Goal: Task Accomplishment & Management: Manage account settings

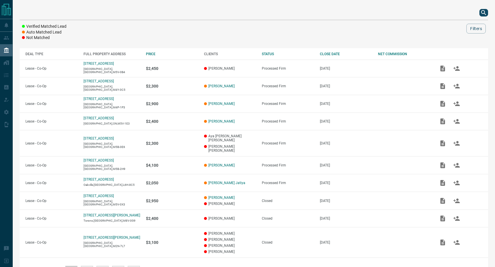
click at [485, 16] on div at bounding box center [254, 13] width 469 height 14
click at [484, 15] on icon "search button" at bounding box center [484, 12] width 7 height 7
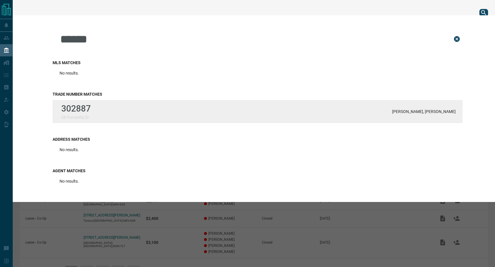
type input "******"
click at [89, 114] on p "302887" at bounding box center [75, 109] width 29 height 10
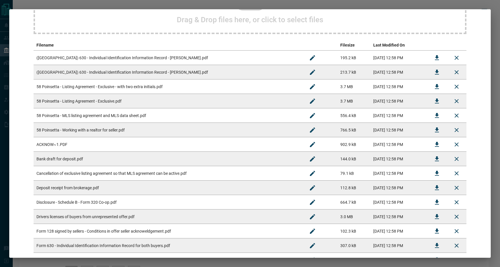
scroll to position [84, 0]
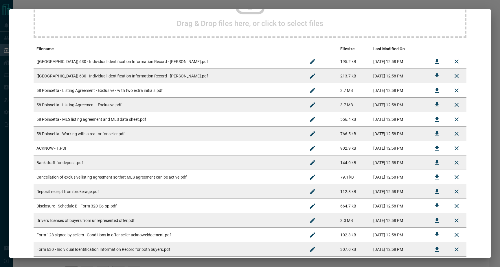
click at [100, 62] on td "([GEOGRAPHIC_DATA]) 630 - Individual Identification Information Record - [PERSO…" at bounding box center [168, 61] width 269 height 14
click at [94, 93] on td "58 Poinsetta - Listing Agreement - Exclusive - with two extra initials.pdf" at bounding box center [168, 90] width 269 height 14
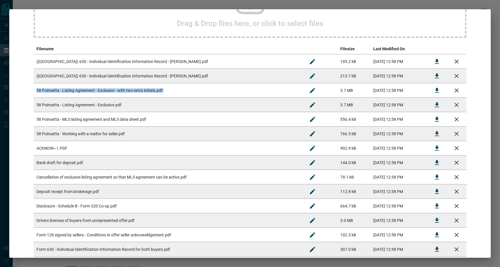
click at [94, 93] on td "58 Poinsetta - Listing Agreement - Exclusive - with two extra initials.pdf" at bounding box center [168, 90] width 269 height 14
click at [435, 89] on icon "Download" at bounding box center [437, 90] width 4 height 5
click at [71, 91] on td "58 Poinsetta - Listing Agreement - Exclusive - with two extra initials.pdf" at bounding box center [168, 90] width 269 height 14
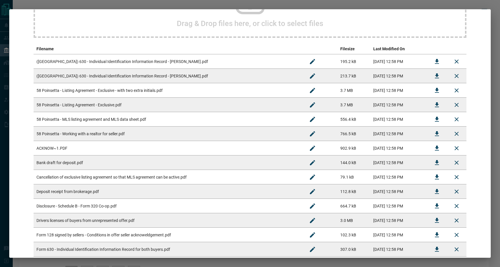
click at [82, 107] on td "58 Poinsetta - Listing Agreement - Exclusive.pdf" at bounding box center [168, 105] width 269 height 14
click at [125, 121] on td "58 Poinsetta - MLS listing agreement and MLS data sheet.pdf" at bounding box center [168, 119] width 269 height 14
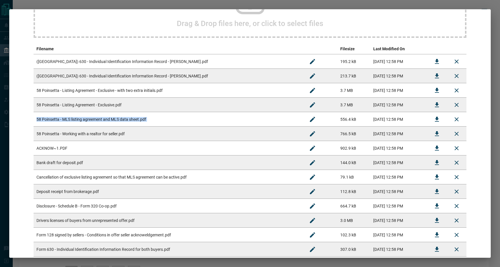
click at [125, 121] on td "58 Poinsetta - MLS listing agreement and MLS data sheet.pdf" at bounding box center [168, 119] width 269 height 14
click at [130, 136] on td "58 Poinsetta - Working with a realtor for seller.pdf" at bounding box center [168, 134] width 269 height 14
click at [129, 136] on td "58 Poinsetta - Working with a realtor for seller.pdf" at bounding box center [168, 134] width 269 height 14
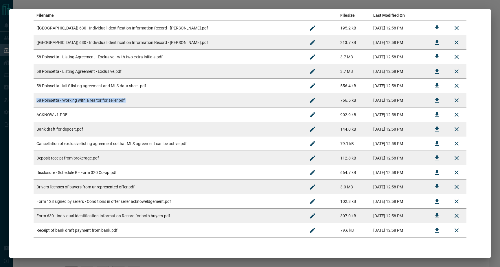
scroll to position [125, 0]
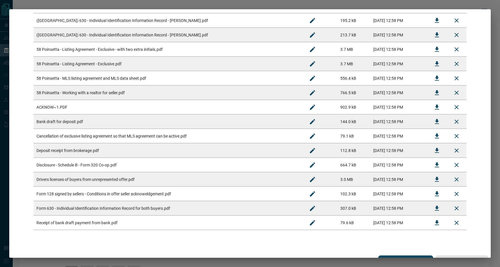
click at [71, 167] on td "Disclosure - Schedule B - Form 320 Co-op.pdf" at bounding box center [168, 165] width 269 height 14
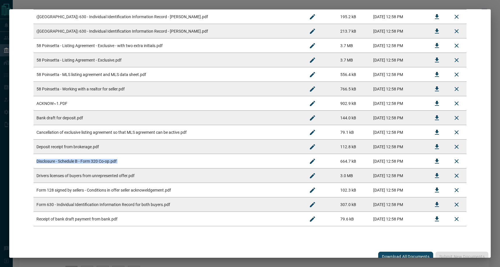
scroll to position [134, 0]
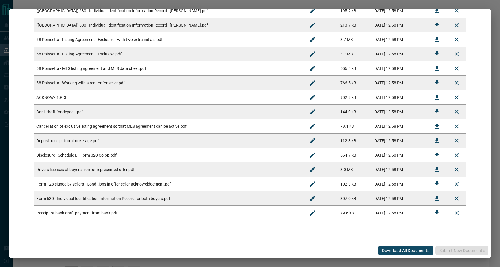
click at [100, 171] on td "Drivers licenses of buyers from unrepresented offer.pdf" at bounding box center [168, 169] width 269 height 14
click at [77, 185] on td "Form 128 signed by sellers - Conditions in offer seller acknoweldgement.pdf" at bounding box center [168, 184] width 269 height 14
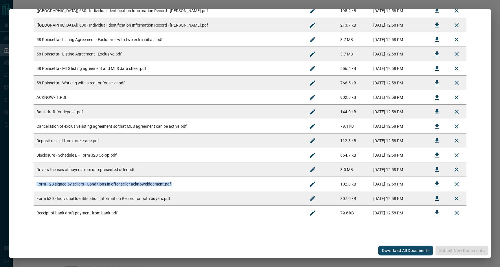
click at [77, 185] on td "Form 128 signed by sellers - Conditions in offer seller acknoweldgement.pdf" at bounding box center [168, 184] width 269 height 14
click at [55, 215] on td "Receipt of bank draft payment from bank.pdf" at bounding box center [168, 213] width 269 height 14
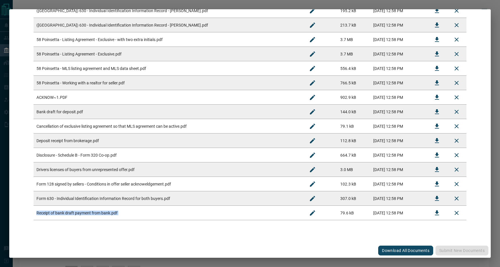
click at [55, 215] on td "Receipt of bank draft payment from bank.pdf" at bounding box center [168, 213] width 269 height 14
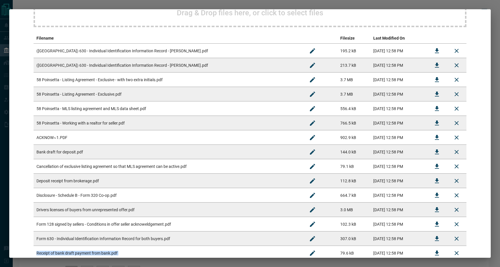
scroll to position [98, 0]
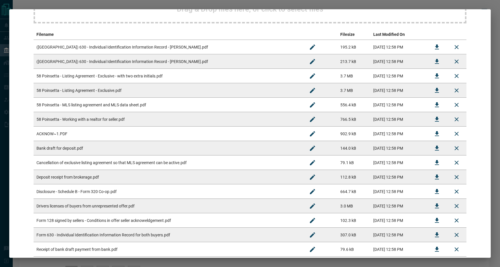
click at [61, 47] on td "([GEOGRAPHIC_DATA]) 630 - Individual Identification Information Record - [PERSO…" at bounding box center [168, 47] width 269 height 14
click at [168, 64] on td "([GEOGRAPHIC_DATA]) 630 - Individual Identification Information Record - [PERSO…" at bounding box center [168, 61] width 269 height 14
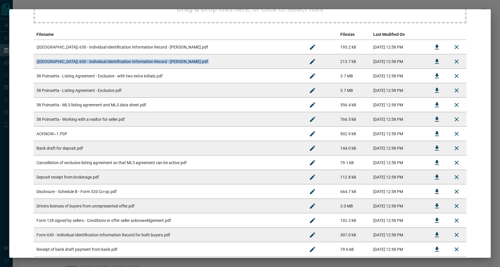
click at [168, 64] on td "([GEOGRAPHIC_DATA]) 630 - Individual Identification Information Record - [PERSO…" at bounding box center [168, 61] width 269 height 14
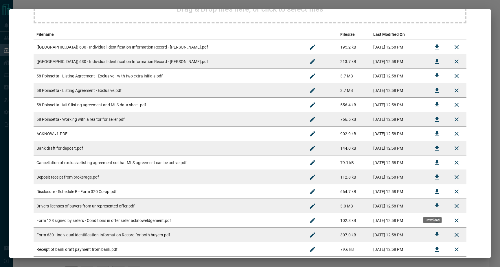
click at [437, 206] on button "Download" at bounding box center [437, 206] width 14 height 14
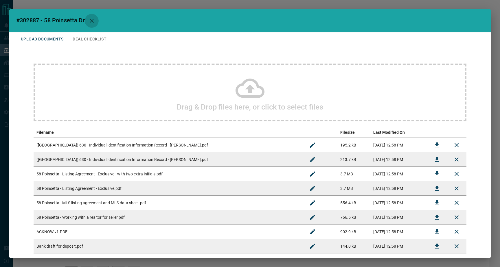
click at [94, 19] on icon "button" at bounding box center [91, 20] width 7 height 7
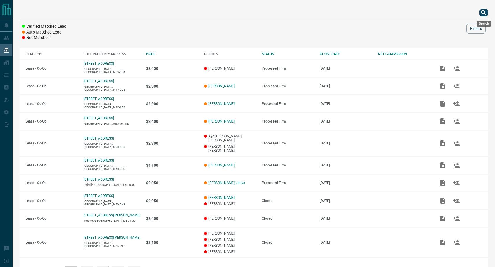
click at [484, 13] on icon "search button" at bounding box center [483, 12] width 5 height 5
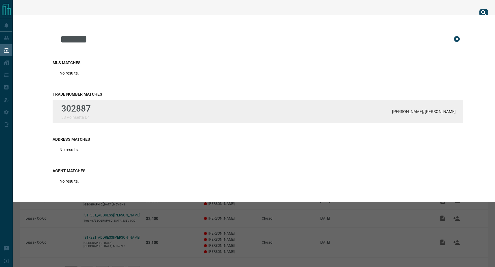
type input "******"
click at [200, 114] on div "302887 [STREET_ADDRESS] Adam Hoffman, [PERSON_NAME]" at bounding box center [258, 111] width 410 height 23
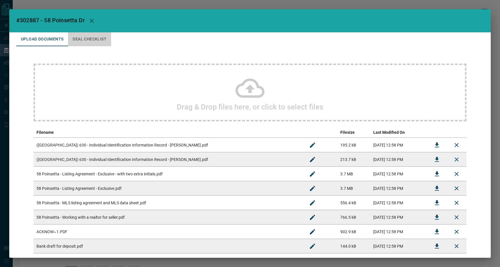
click at [90, 42] on button "Deal Checklist" at bounding box center [89, 39] width 43 height 14
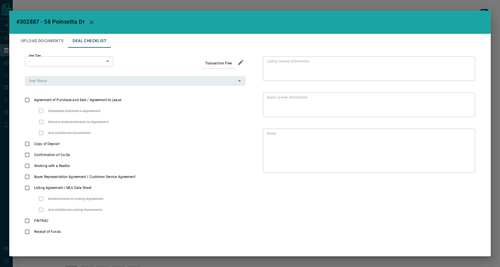
click at [45, 42] on button "Upload Documents" at bounding box center [42, 41] width 52 height 14
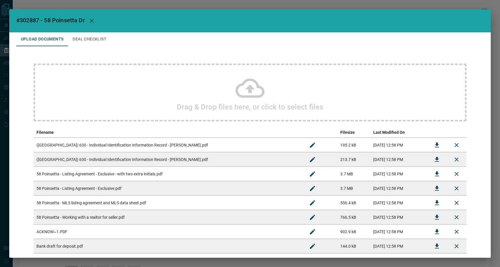
click at [90, 23] on icon "button" at bounding box center [91, 20] width 7 height 7
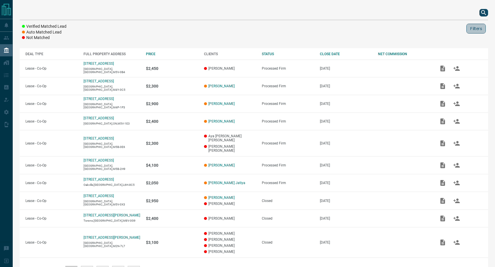
click at [475, 28] on button "Filters" at bounding box center [476, 29] width 19 height 10
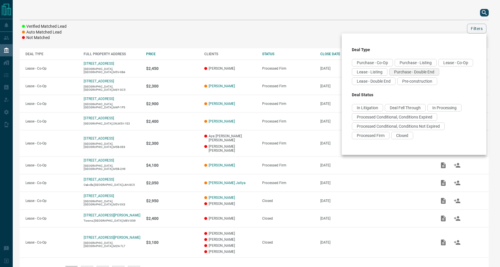
click at [394, 74] on span "Purchase - Double End" at bounding box center [414, 72] width 40 height 5
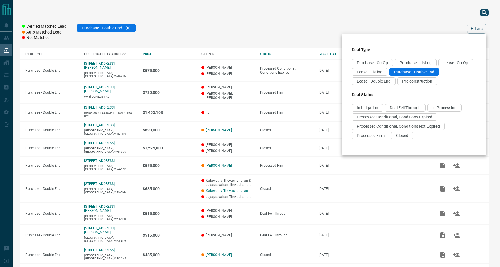
click at [287, 20] on div at bounding box center [250, 133] width 500 height 267
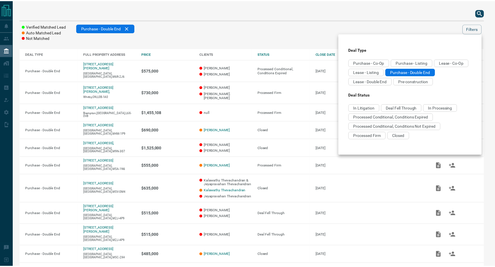
scroll to position [15, 0]
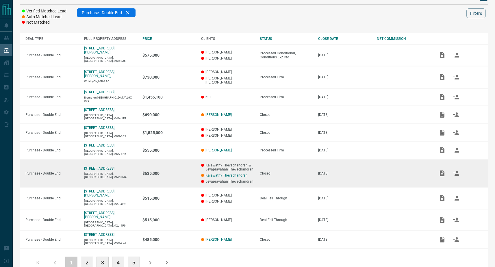
click at [255, 165] on td "Closed" at bounding box center [283, 173] width 59 height 28
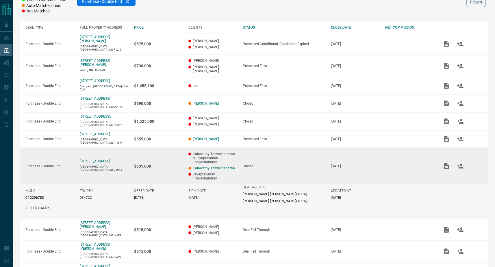
scroll to position [35, 0]
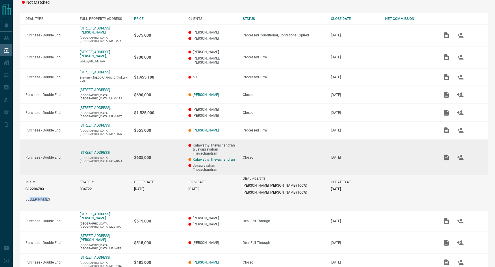
drag, startPoint x: 48, startPoint y: 185, endPoint x: 28, endPoint y: 183, distance: 19.4
click at [29, 197] on p "SELLER NAMES" at bounding box center [37, 199] width 25 height 4
click at [36, 187] on p "C12206783" at bounding box center [34, 189] width 19 height 4
click at [89, 187] on p "034722" at bounding box center [86, 189] width 12 height 4
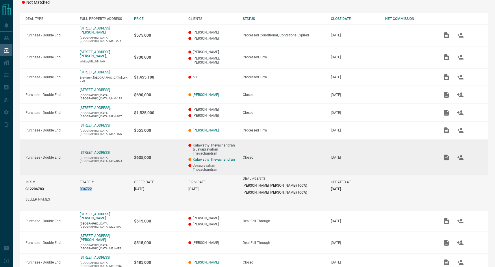
copy p "034722"
